Goal: Task Accomplishment & Management: Complete application form

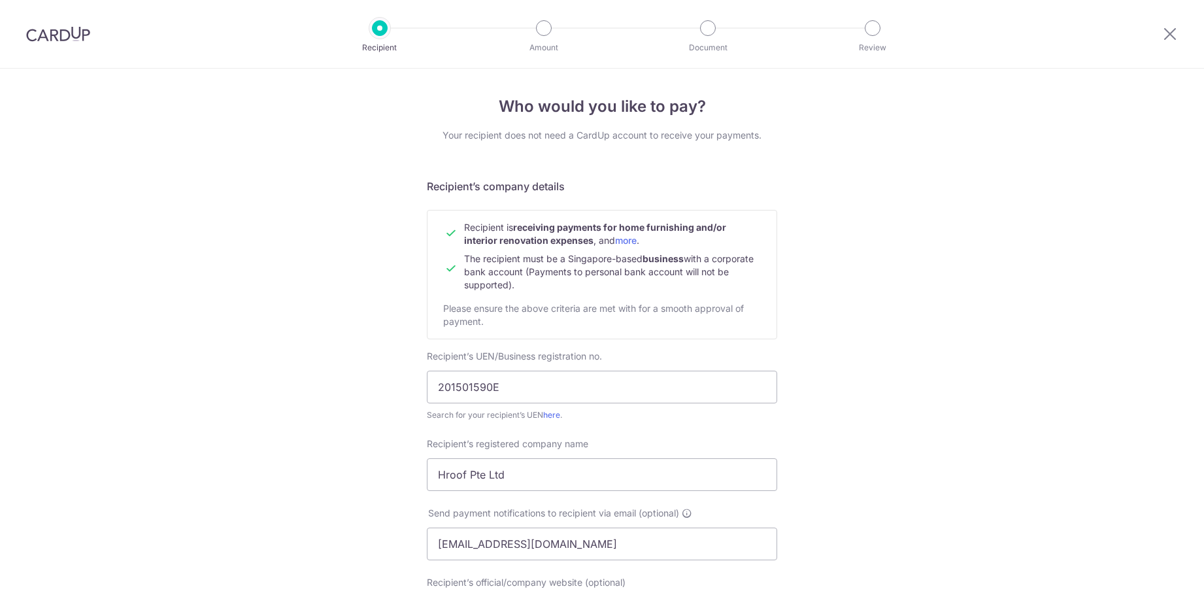
select select "6"
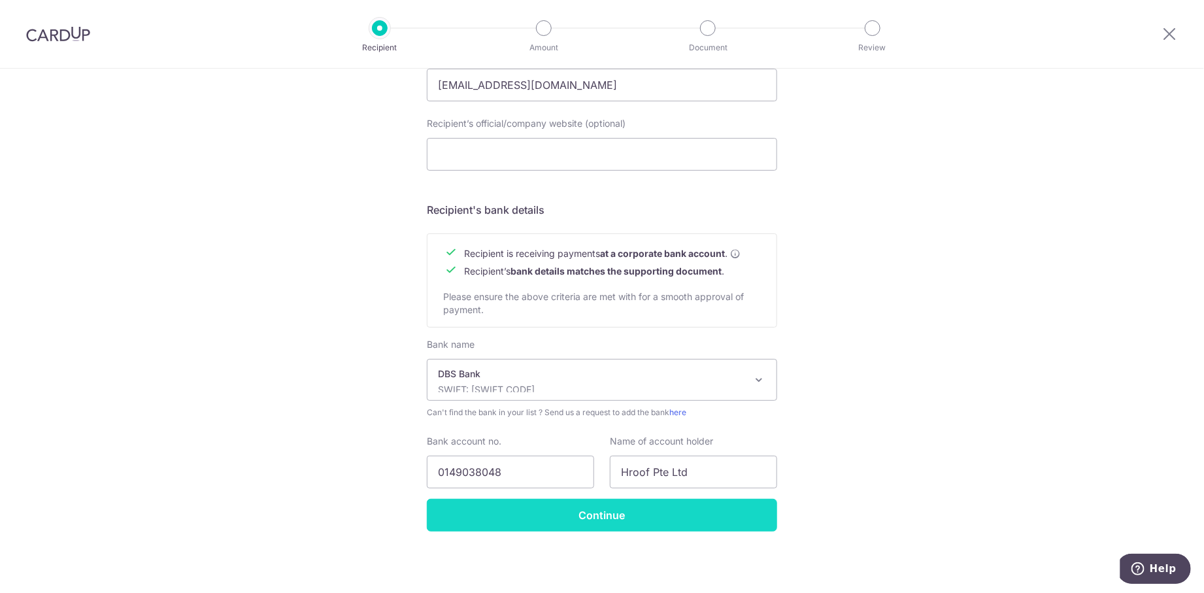
click at [626, 516] on input "Continue" at bounding box center [602, 515] width 350 height 33
